Goal: Information Seeking & Learning: Learn about a topic

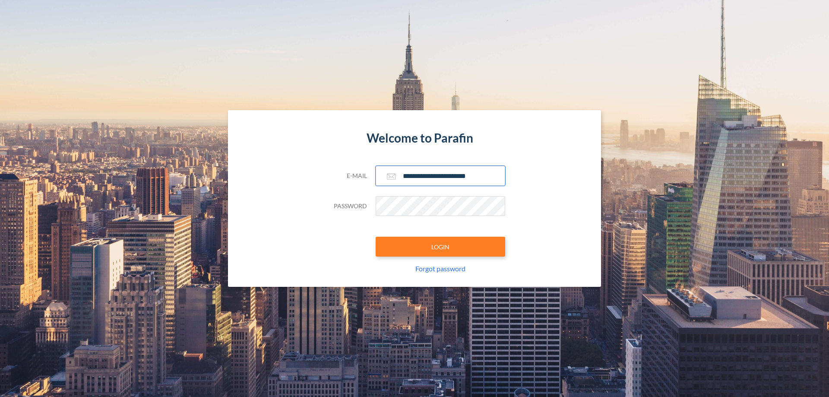
type input "**********"
click at [441, 247] on button "LOGIN" at bounding box center [441, 247] width 130 height 20
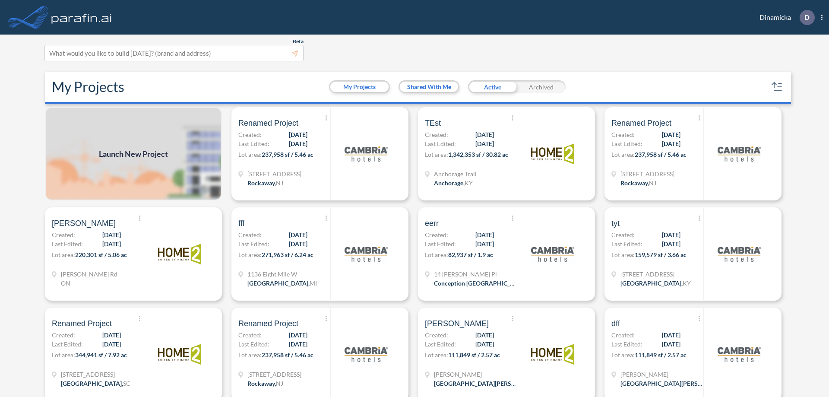
scroll to position [2, 0]
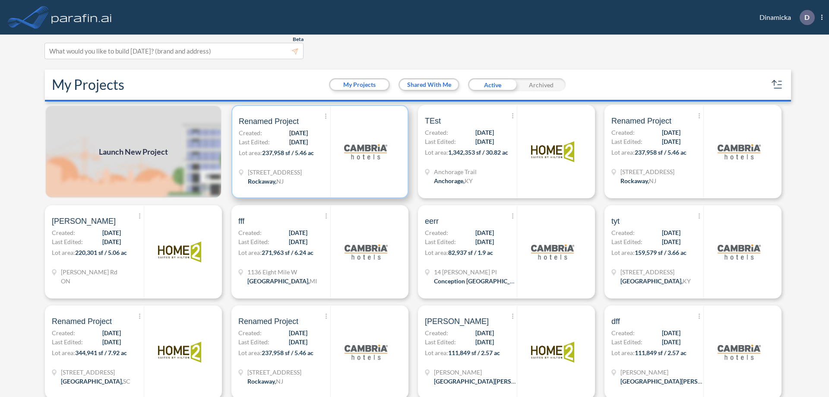
click at [318, 152] on p "Lot area: 237,958 sf / 5.46 ac" at bounding box center [285, 154] width 92 height 13
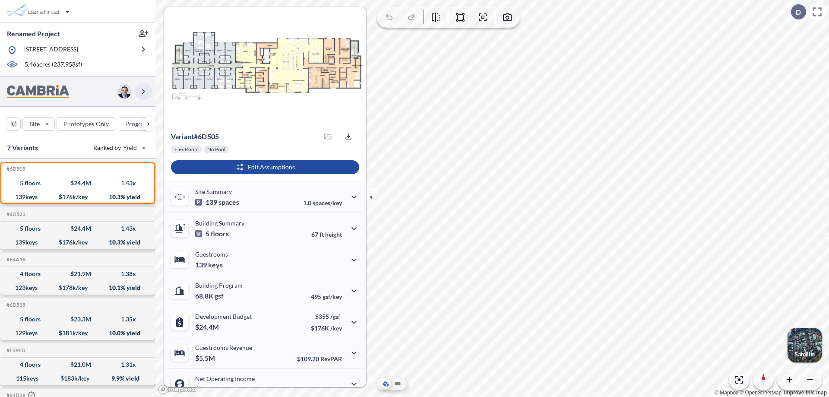
click at [143, 91] on icon "button" at bounding box center [143, 91] width 10 height 10
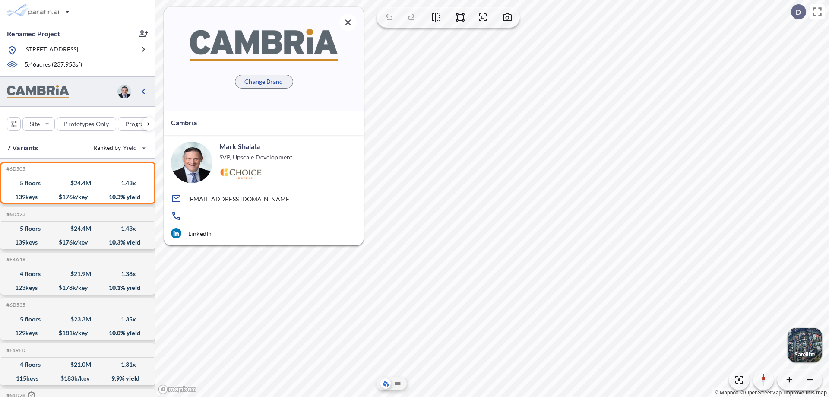
click at [264, 81] on p "Change Brand" at bounding box center [263, 81] width 38 height 9
